Goal: Task Accomplishment & Management: Use online tool/utility

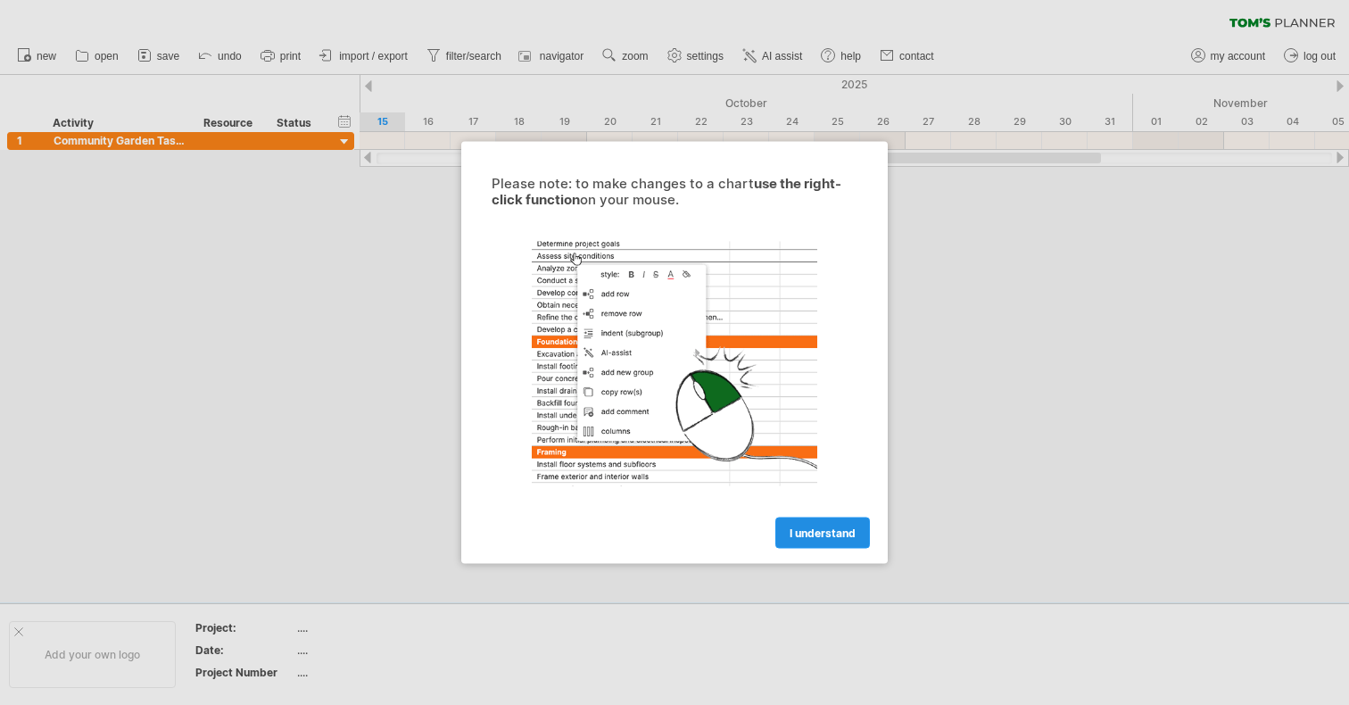
click at [833, 544] on link "I understand" at bounding box center [823, 533] width 95 height 31
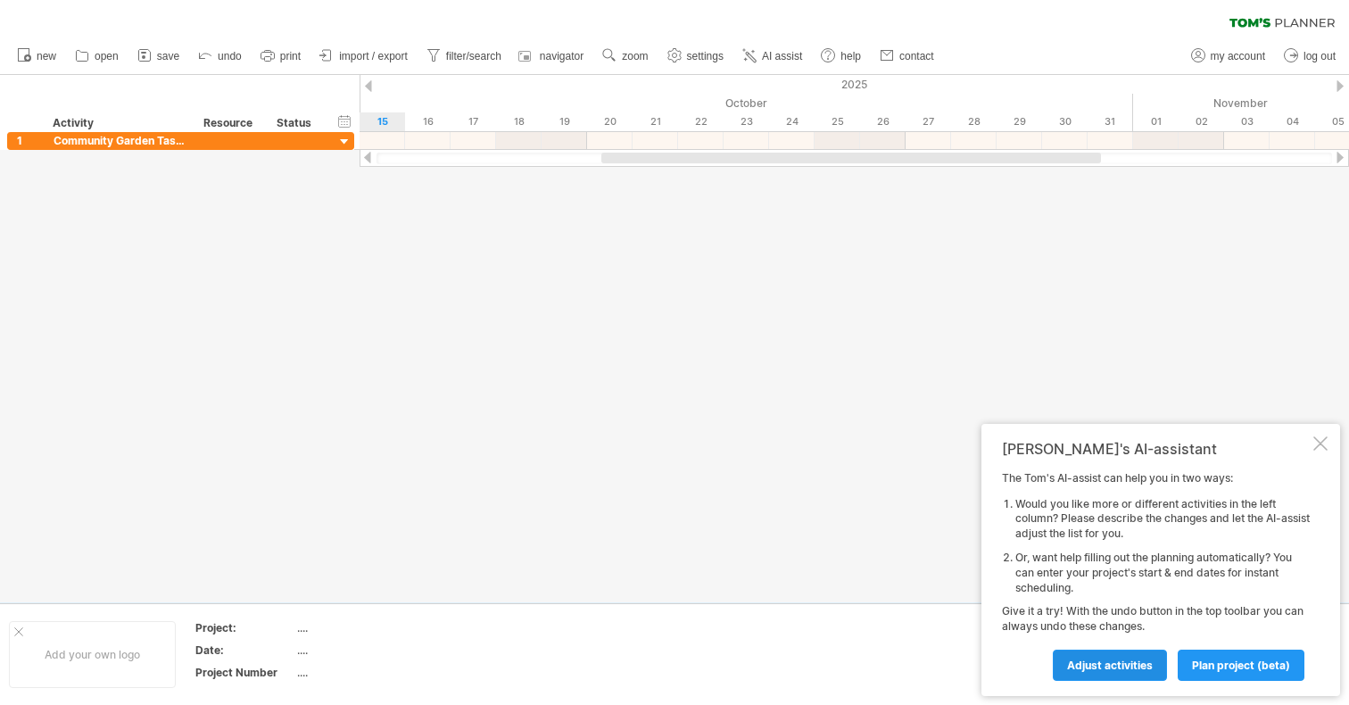
click at [1140, 671] on span "Adjust activities" at bounding box center [1110, 665] width 86 height 13
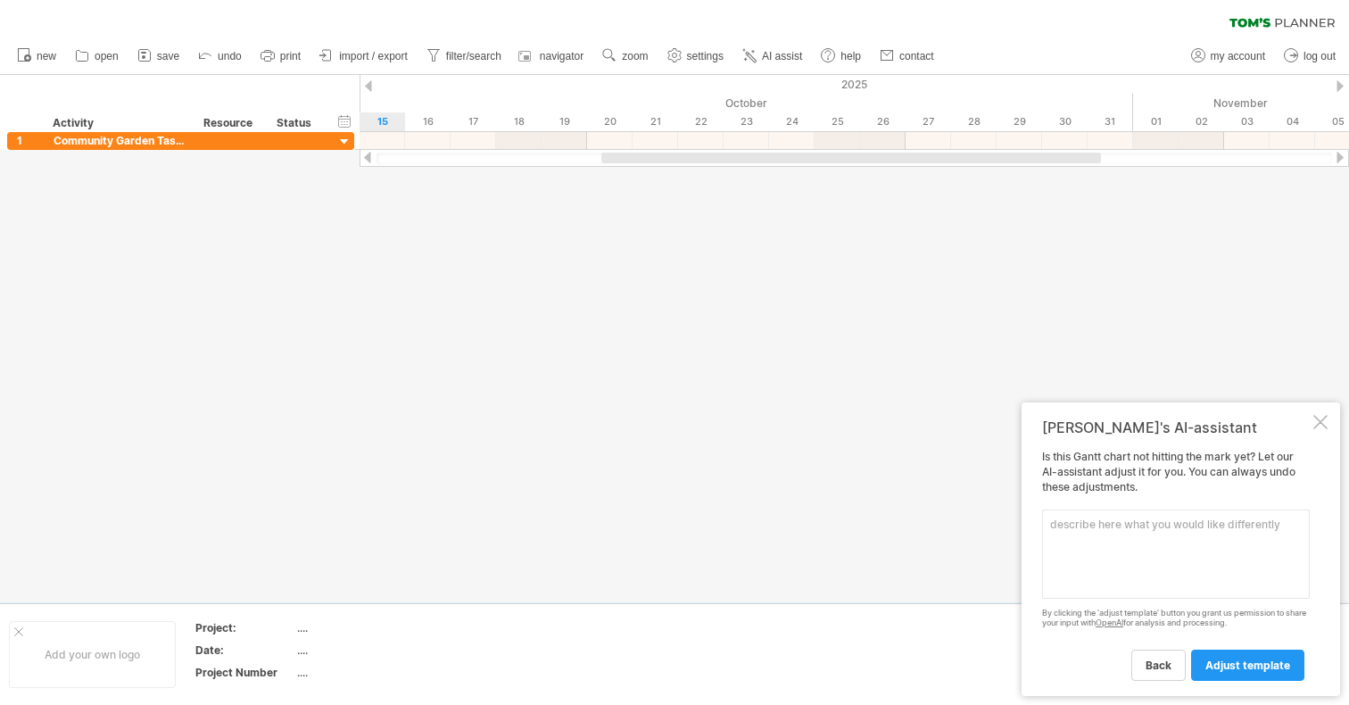
click at [1314, 428] on div at bounding box center [1321, 422] width 14 height 14
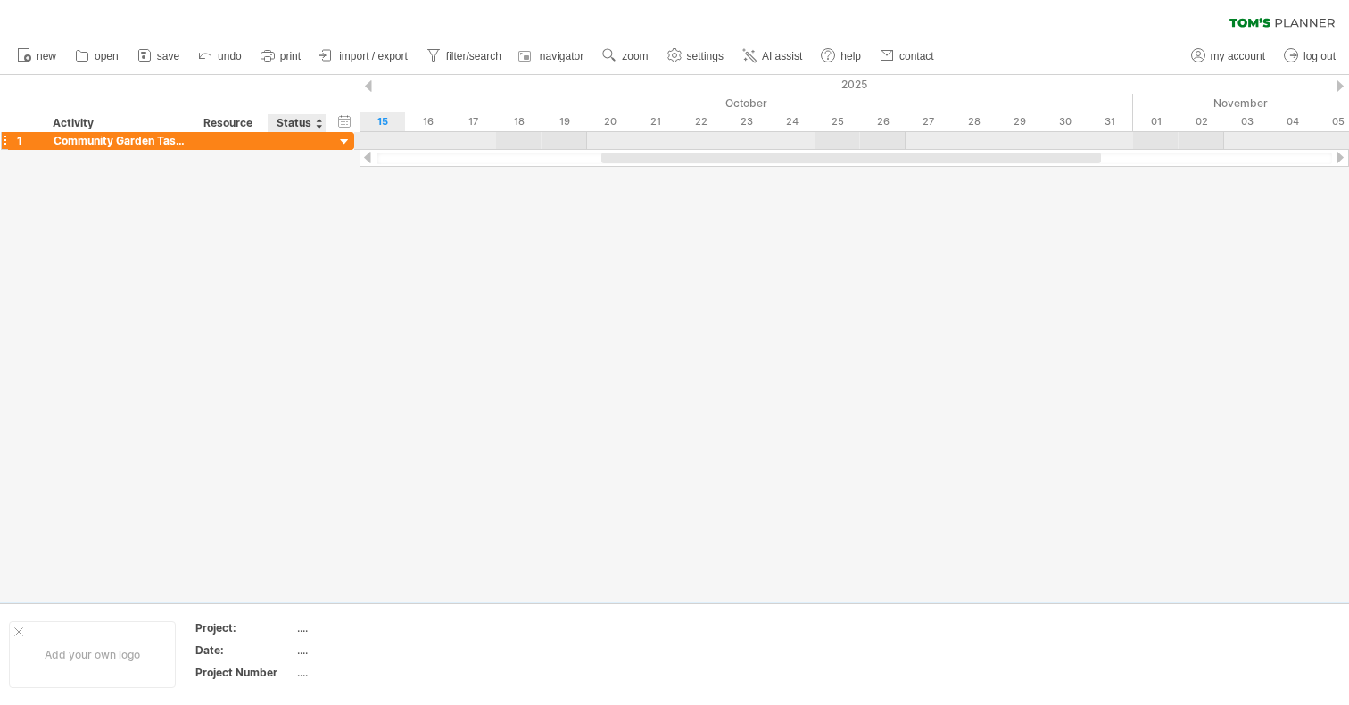
click at [336, 139] on div "**********" at bounding box center [180, 141] width 347 height 18
click at [344, 141] on div at bounding box center [344, 142] width 17 height 17
click at [351, 144] on div at bounding box center [344, 142] width 17 height 17
click at [351, 145] on div at bounding box center [344, 142] width 17 height 17
click at [23, 141] on div "1" at bounding box center [30, 140] width 27 height 17
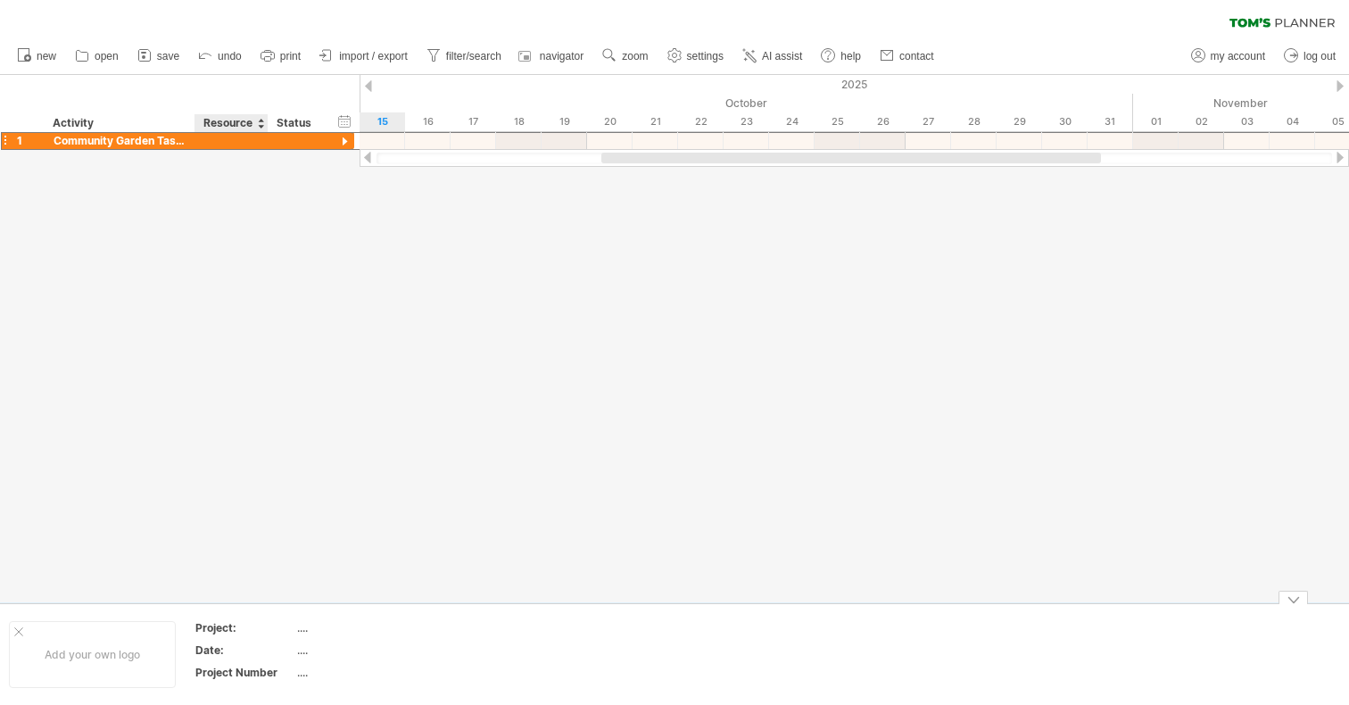
click at [256, 653] on div "Date:" at bounding box center [244, 650] width 98 height 15
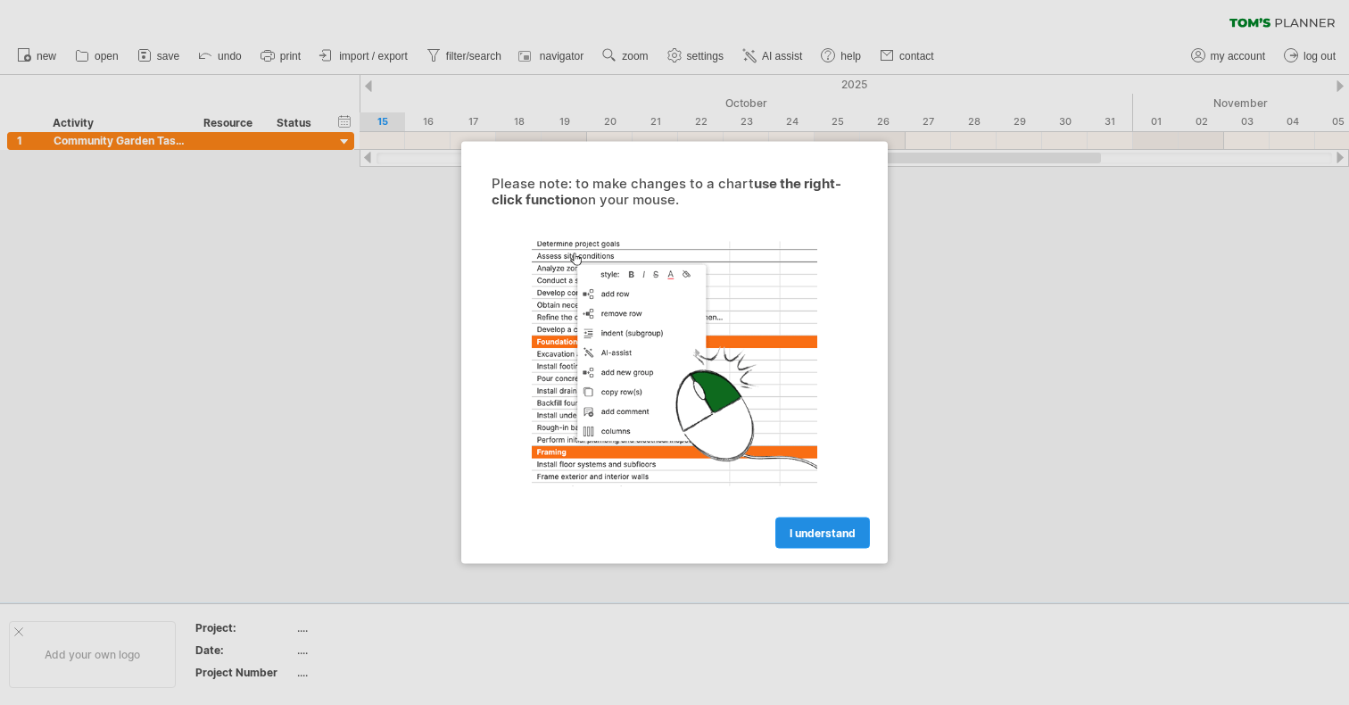
click at [843, 536] on span "I understand" at bounding box center [823, 533] width 66 height 13
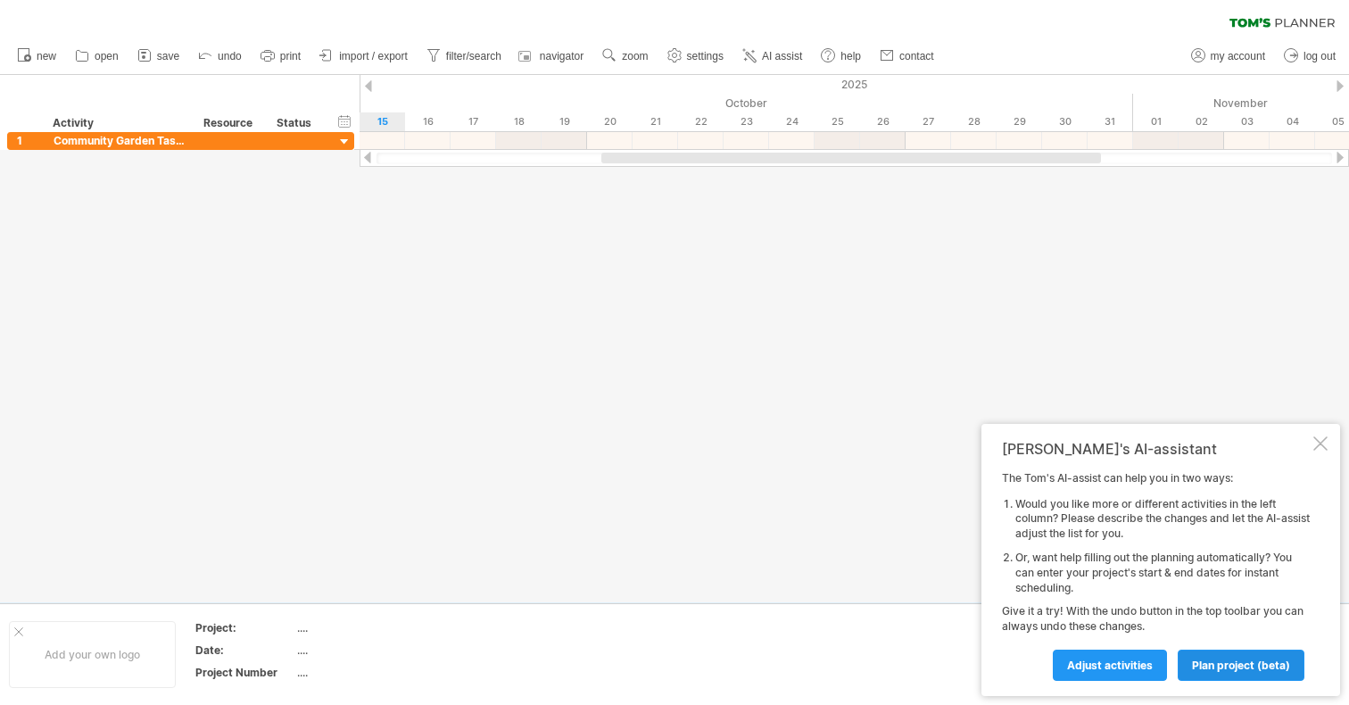
click at [1207, 670] on span "plan project (beta)" at bounding box center [1241, 665] width 98 height 13
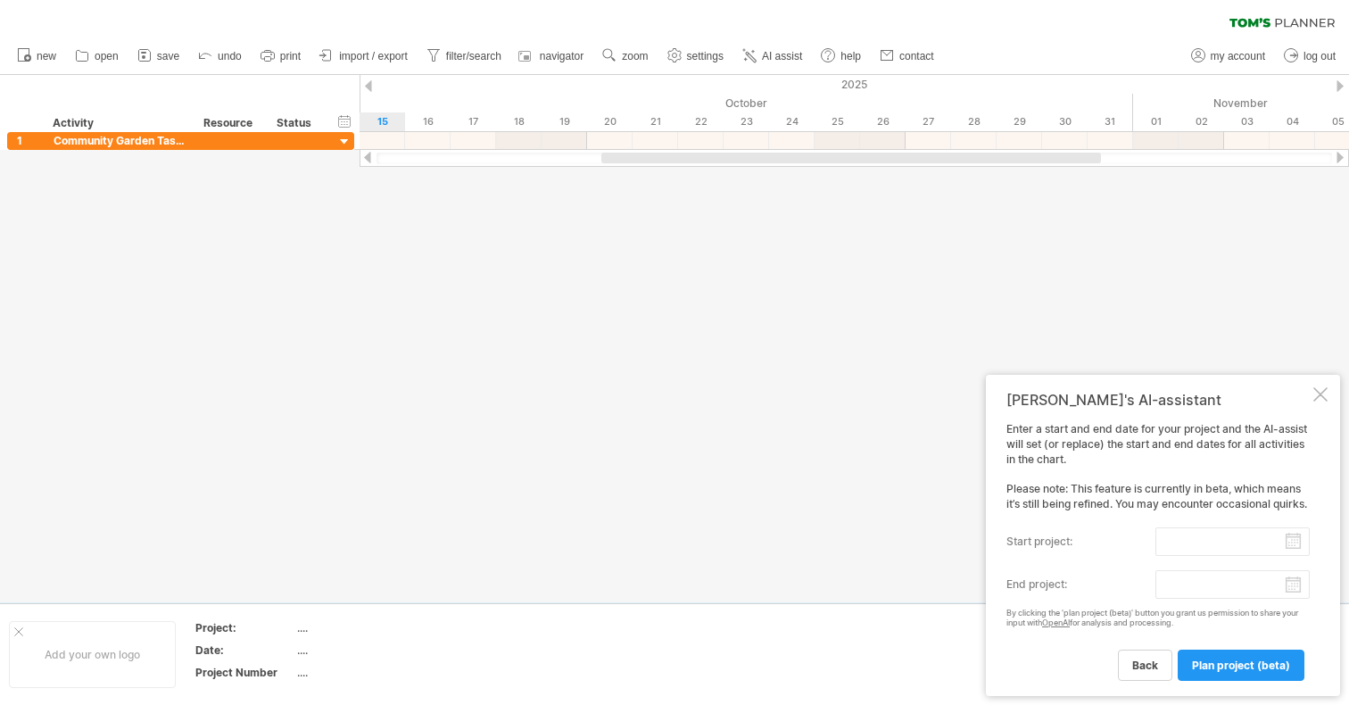
click at [1182, 544] on input "start project:" at bounding box center [1233, 541] width 154 height 29
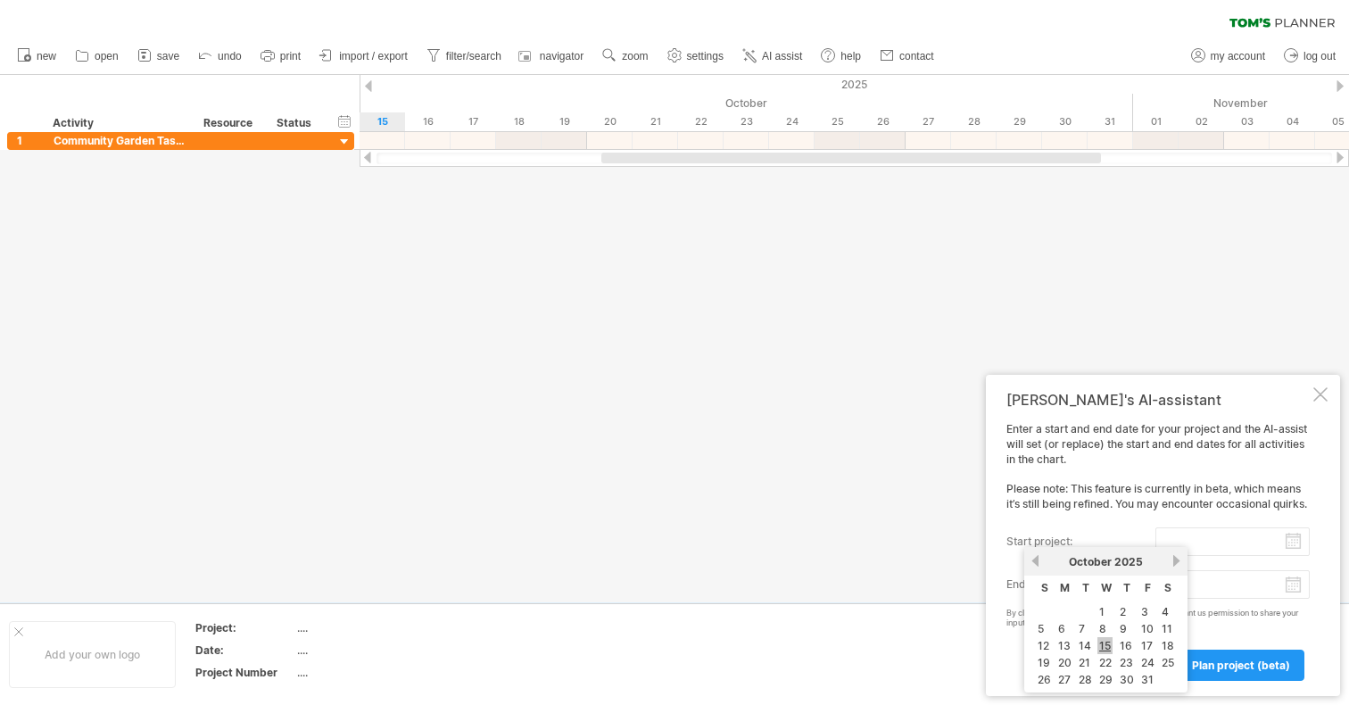
click at [1109, 643] on link "15" at bounding box center [1105, 645] width 15 height 17
type input "********"
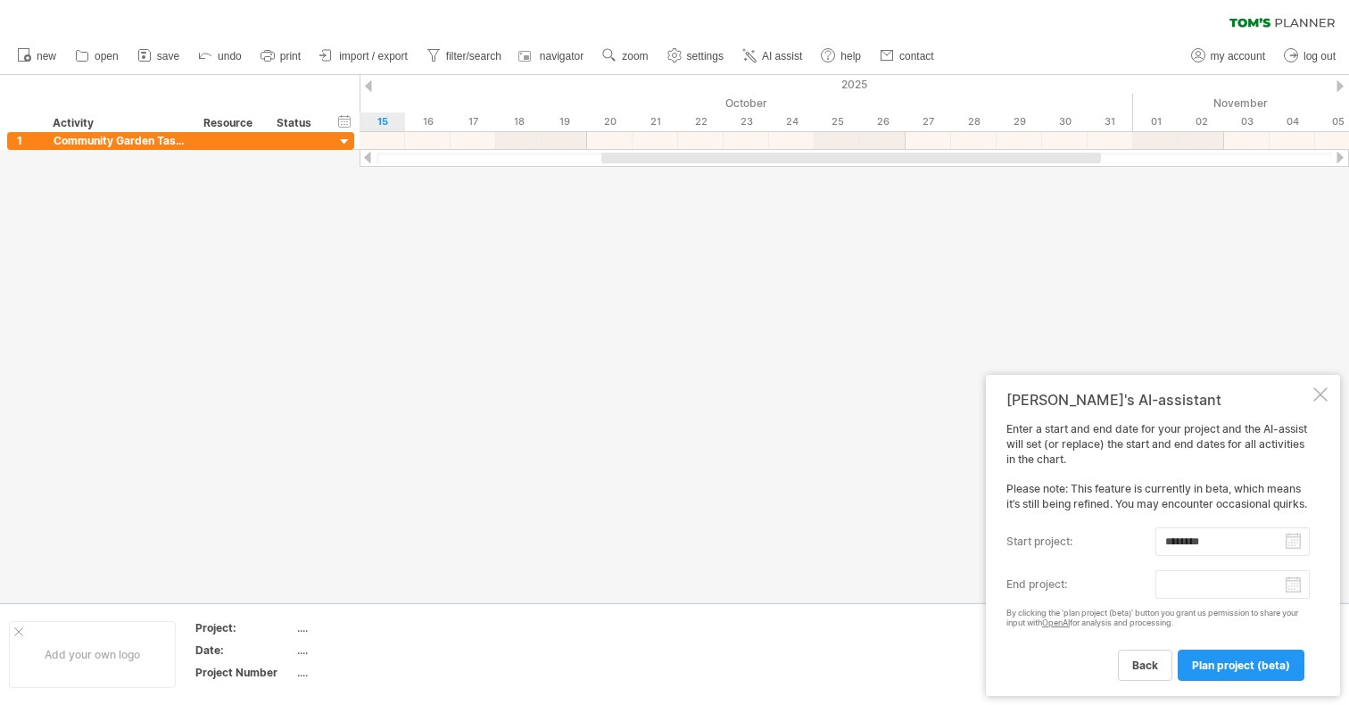
click at [1295, 589] on body "progress(100%) Trying to reach [DOMAIN_NAME] Connected again... 0% clear filter…" at bounding box center [674, 354] width 1349 height 709
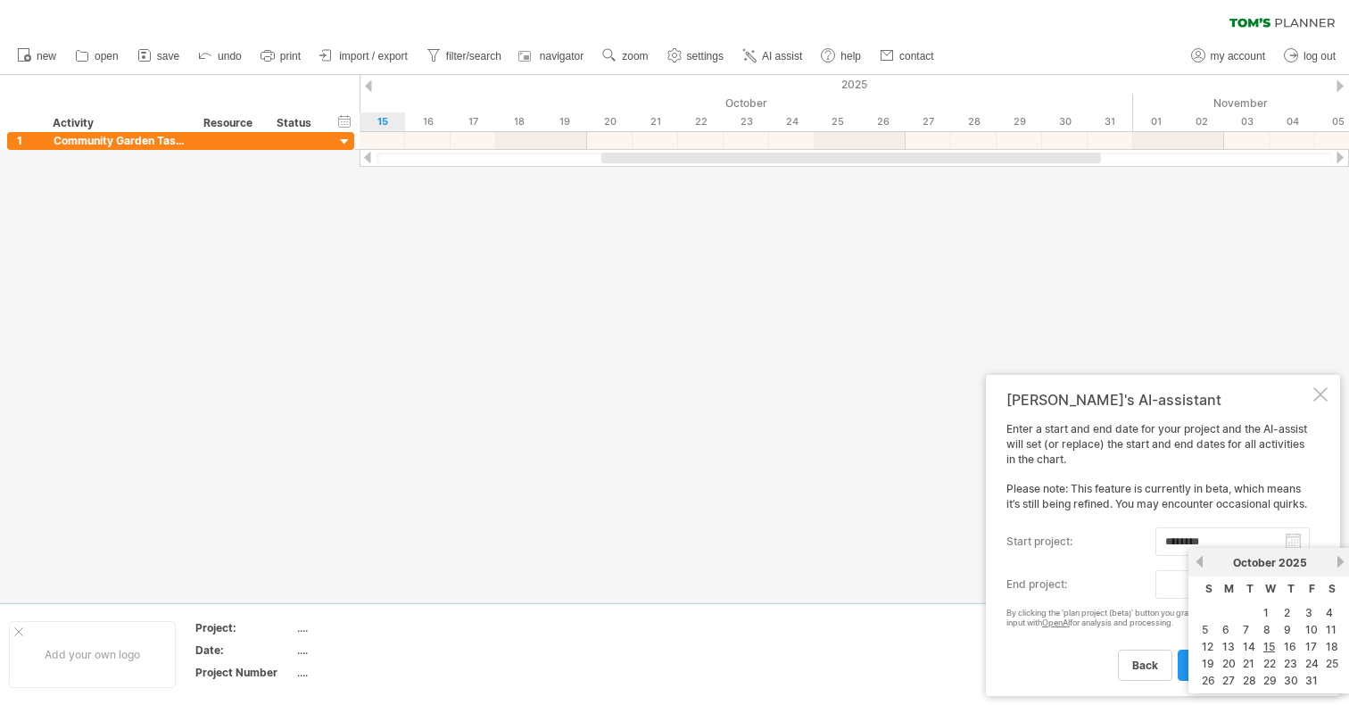
click at [1339, 564] on link "next" at bounding box center [1340, 561] width 13 height 13
click at [1205, 693] on link "30" at bounding box center [1209, 697] width 18 height 17
type input "********"
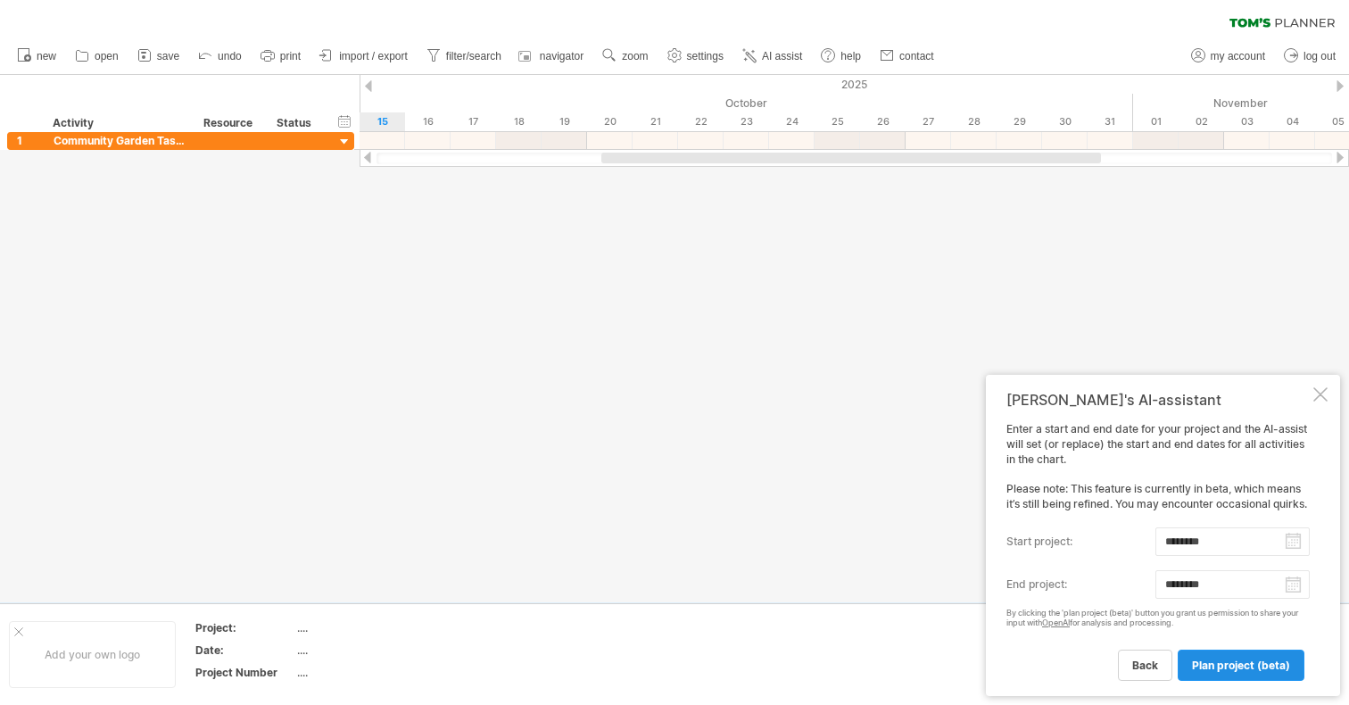
click at [1224, 660] on span "plan project (beta)" at bounding box center [1241, 665] width 98 height 13
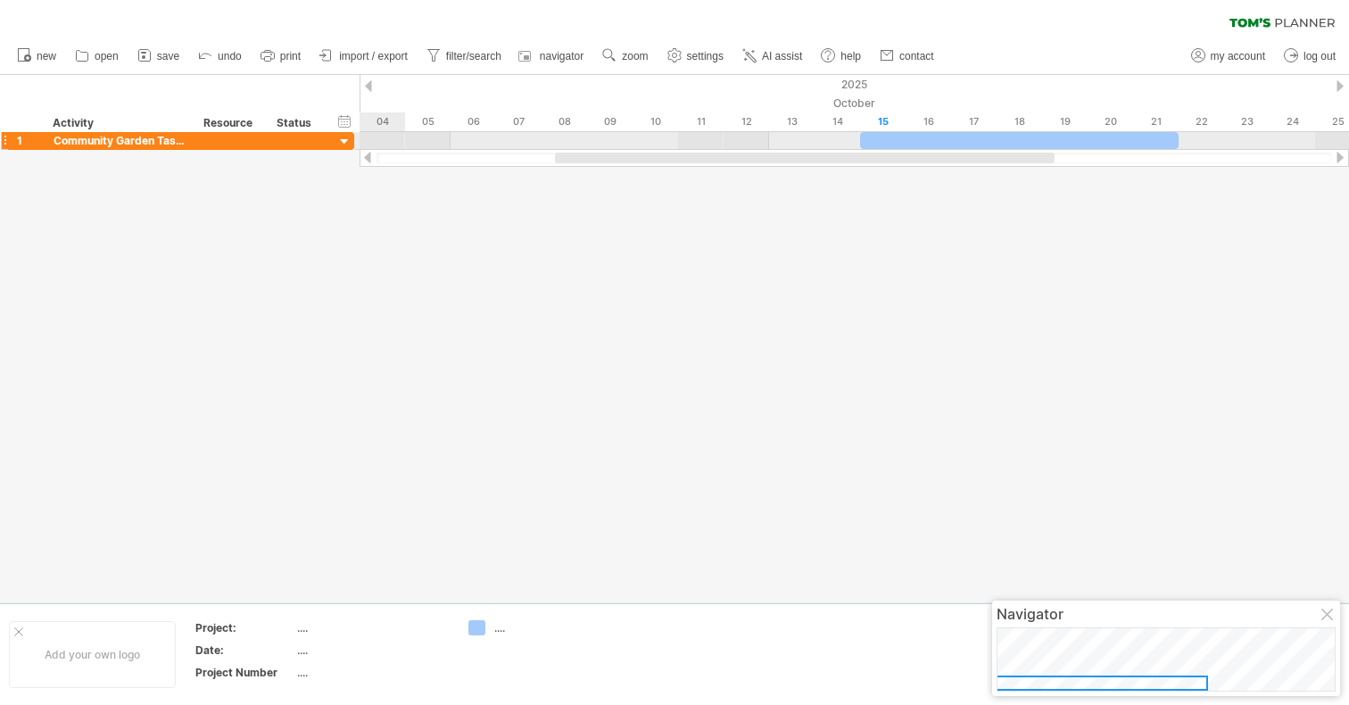
click at [345, 142] on div at bounding box center [344, 142] width 17 height 17
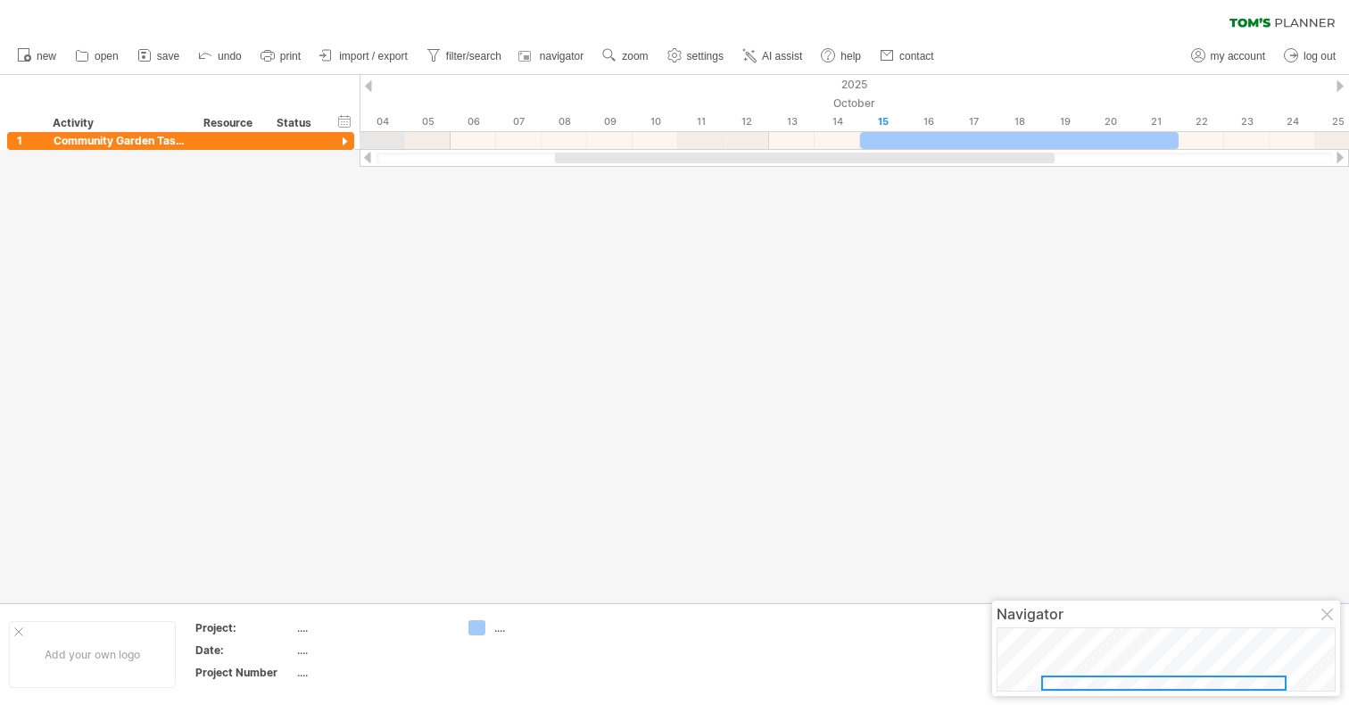
click at [378, 87] on div "2025" at bounding box center [1065, 84] width 4142 height 19
click at [368, 87] on div at bounding box center [368, 86] width 7 height 12
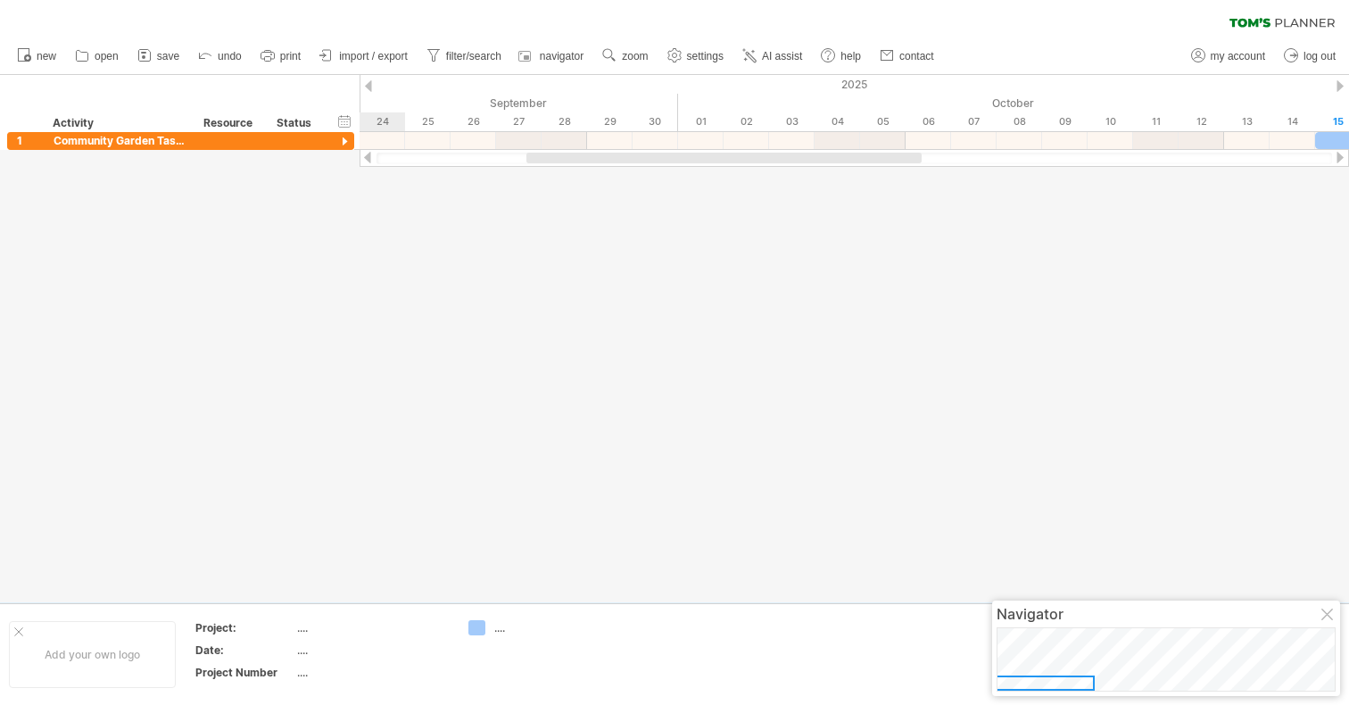
click at [368, 87] on div at bounding box center [368, 86] width 7 height 12
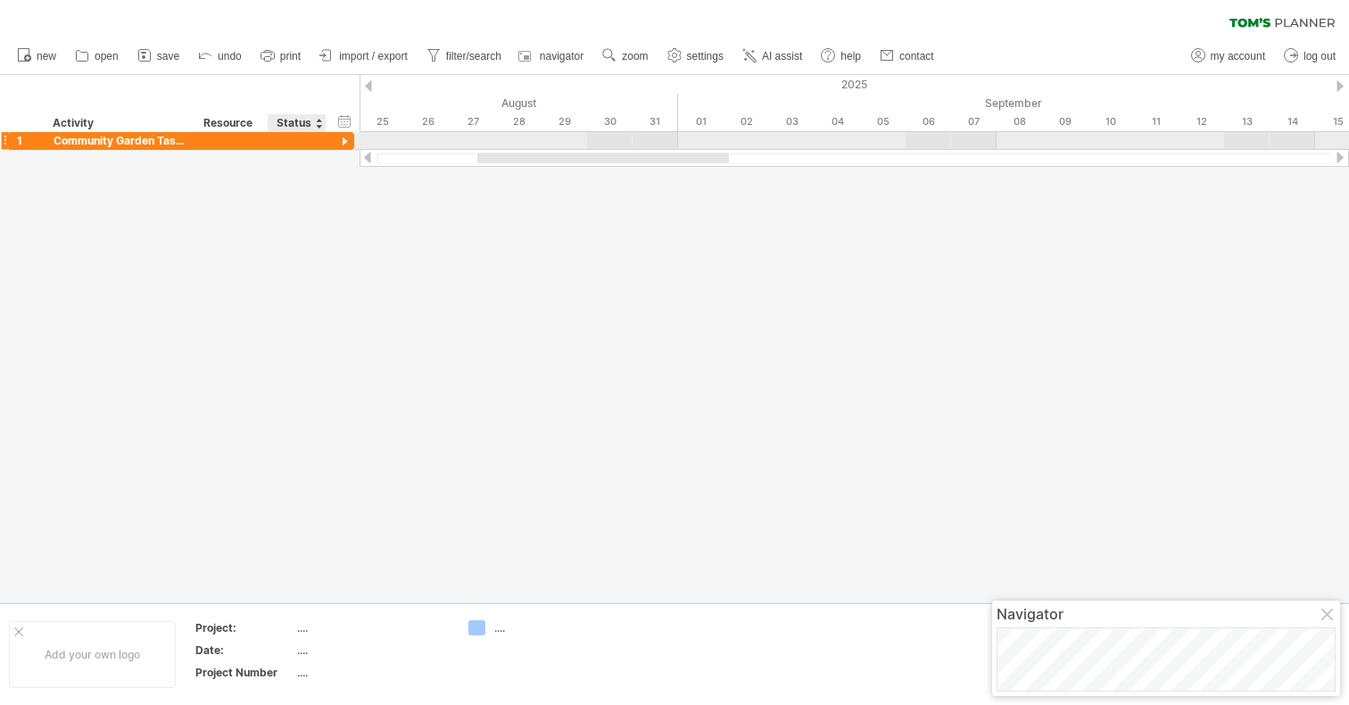
click at [334, 154] on div at bounding box center [674, 338] width 1349 height 527
